Goal: Information Seeking & Learning: Learn about a topic

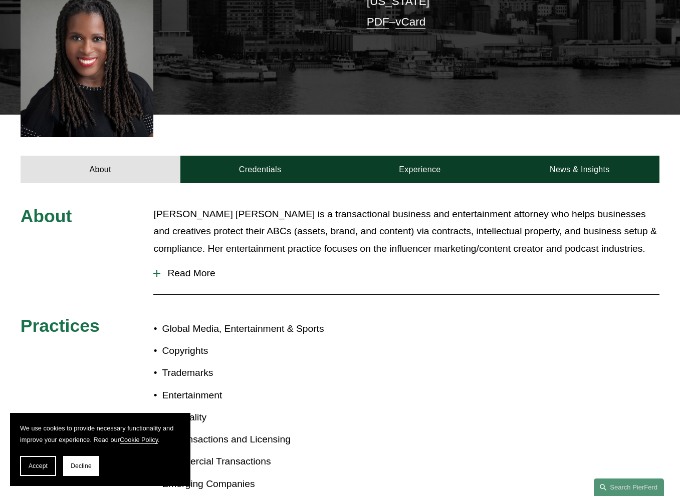
scroll to position [301, 0]
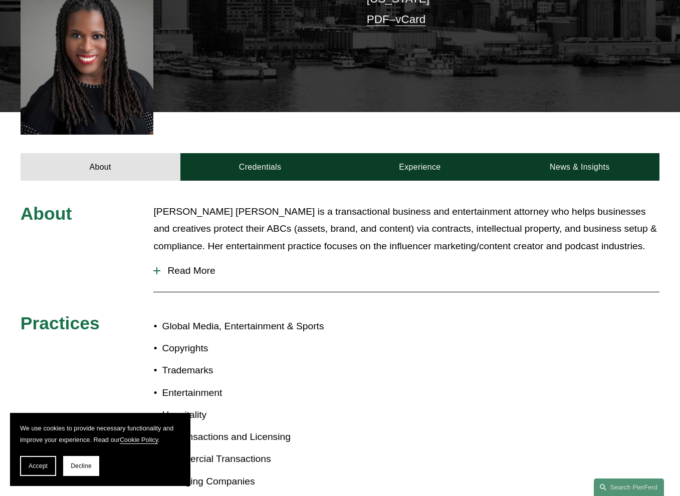
click at [309, 340] on p "Copyrights" at bounding box center [251, 349] width 178 height 18
click at [156, 267] on div at bounding box center [156, 270] width 7 height 7
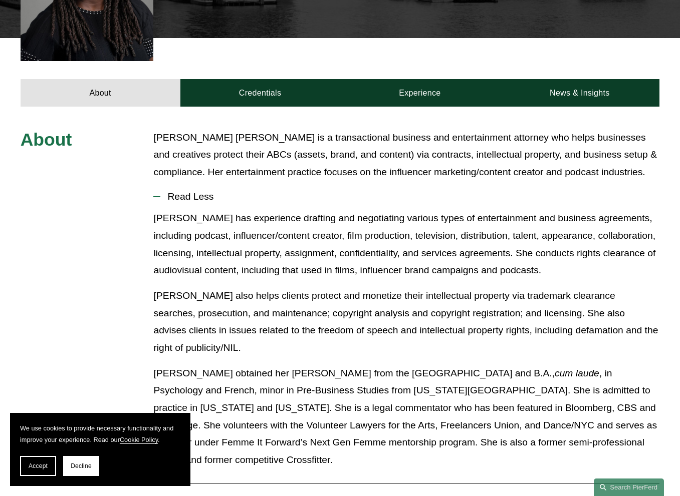
scroll to position [401, 0]
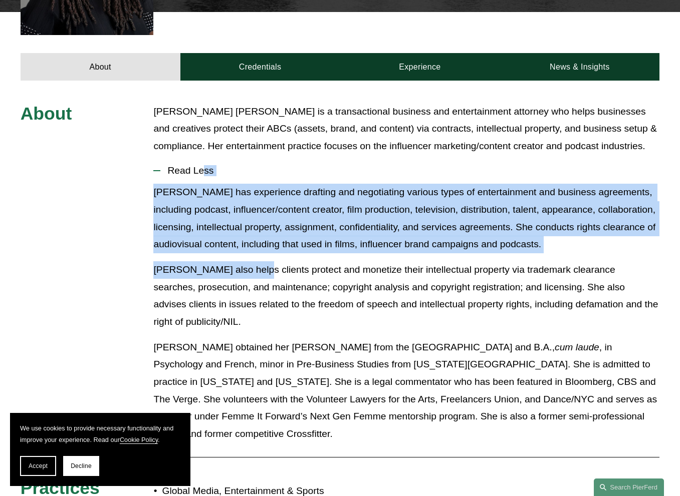
drag, startPoint x: 290, startPoint y: 236, endPoint x: 203, endPoint y: 131, distance: 136.5
click at [203, 158] on li "Read Less [PERSON_NAME] has experience drafting and negotiating various types o…" at bounding box center [406, 304] width 506 height 292
click at [367, 165] on span "Read Less" at bounding box center [409, 170] width 499 height 11
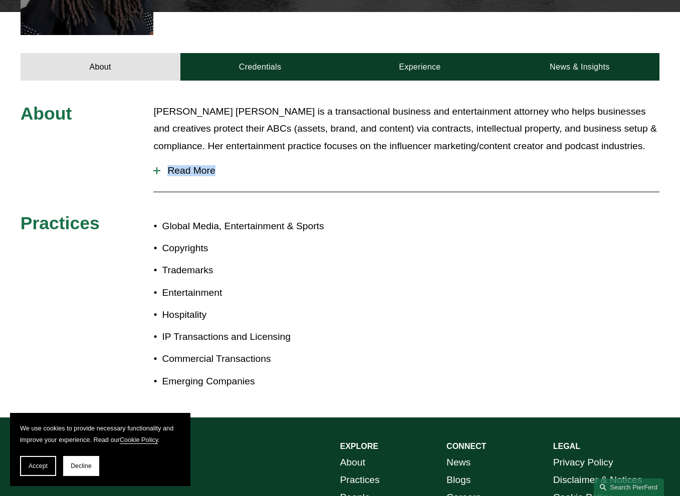
click at [210, 165] on span "Read More" at bounding box center [409, 170] width 499 height 11
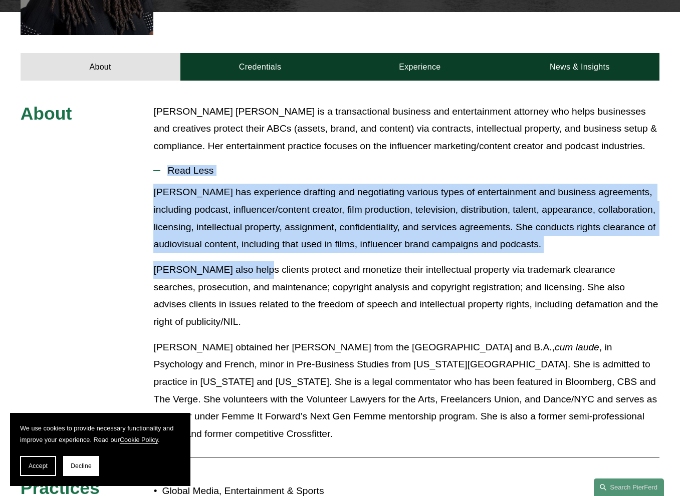
click at [368, 184] on p "[PERSON_NAME] has experience drafting and negotiating various types of entertai…" at bounding box center [406, 219] width 506 height 70
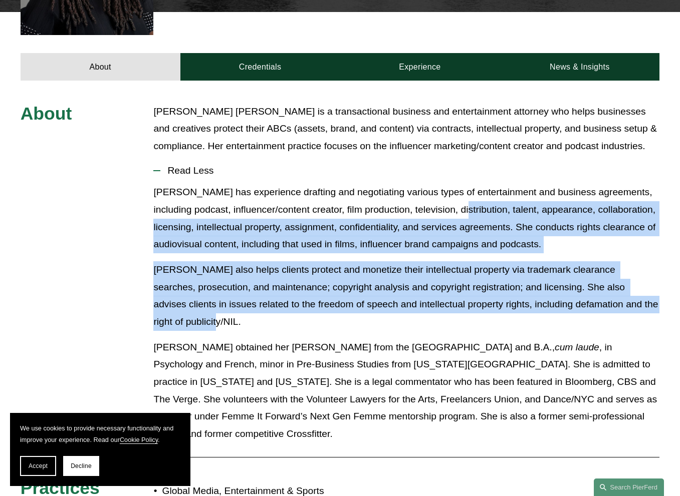
drag, startPoint x: 458, startPoint y: 170, endPoint x: 504, endPoint y: 277, distance: 116.7
click at [505, 277] on div "[PERSON_NAME] has experience drafting and negotiating various types of entertai…" at bounding box center [406, 317] width 506 height 266
drag, startPoint x: 464, startPoint y: 291, endPoint x: 457, endPoint y: 291, distance: 6.5
click at [463, 291] on p "[PERSON_NAME] also helps clients protect and monetize their intellectual proper…" at bounding box center [406, 296] width 506 height 70
click at [373, 287] on p "[PERSON_NAME] also helps clients protect and monetize their intellectual proper…" at bounding box center [406, 296] width 506 height 70
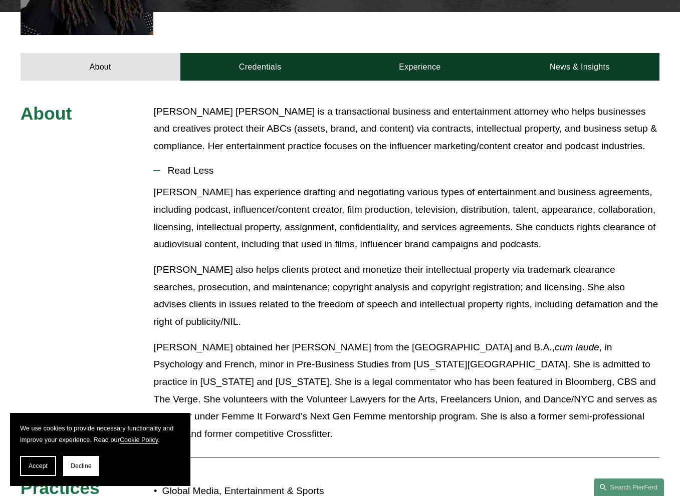
click at [342, 339] on p "[PERSON_NAME] obtained her [PERSON_NAME] from the [GEOGRAPHIC_DATA] and B.A., c…" at bounding box center [406, 391] width 506 height 104
